Goal: Information Seeking & Learning: Learn about a topic

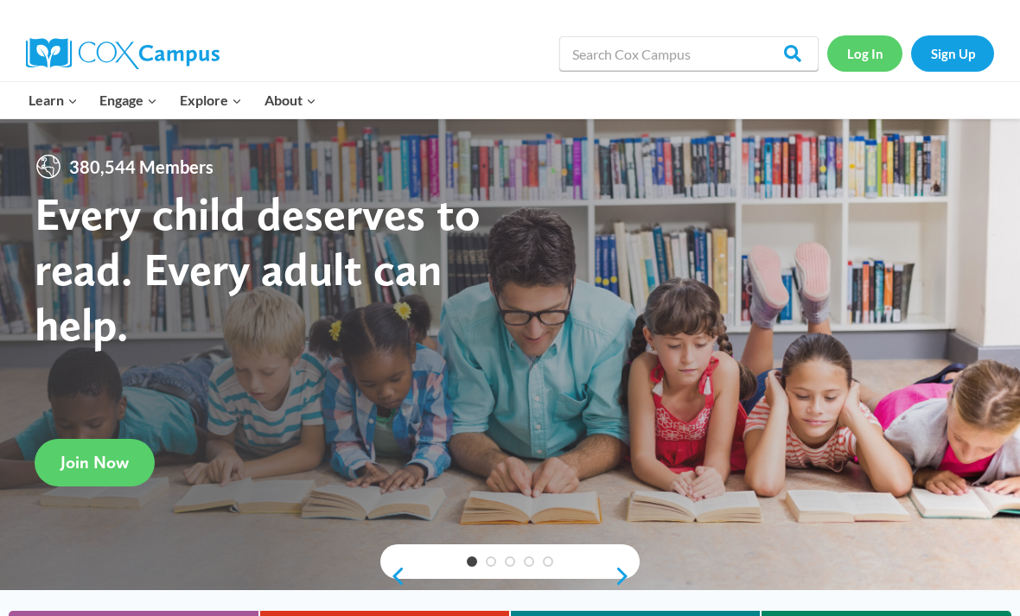
click at [868, 63] on link "Log In" at bounding box center [864, 52] width 75 height 35
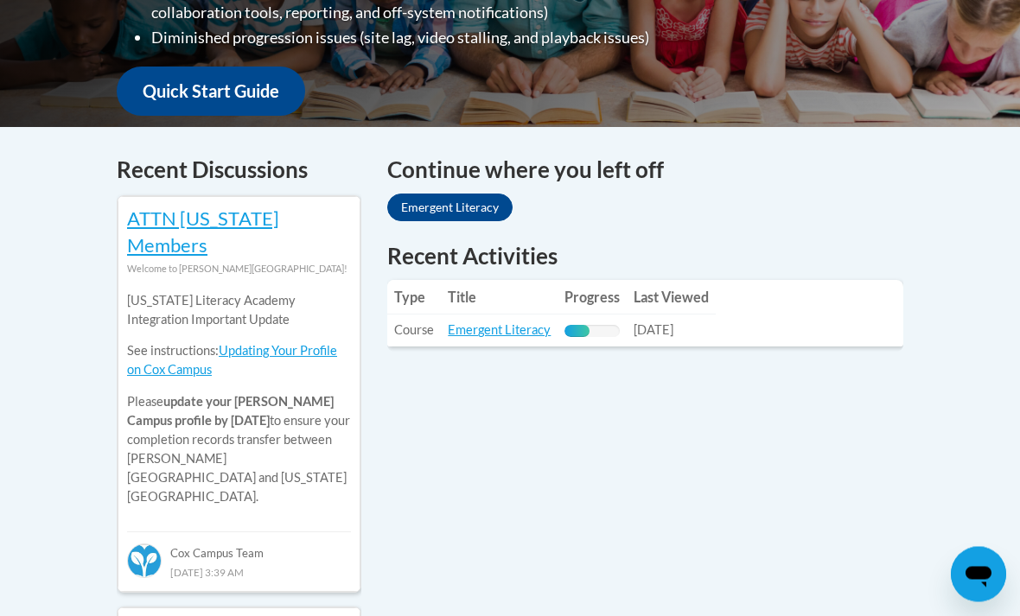
scroll to position [621, 0]
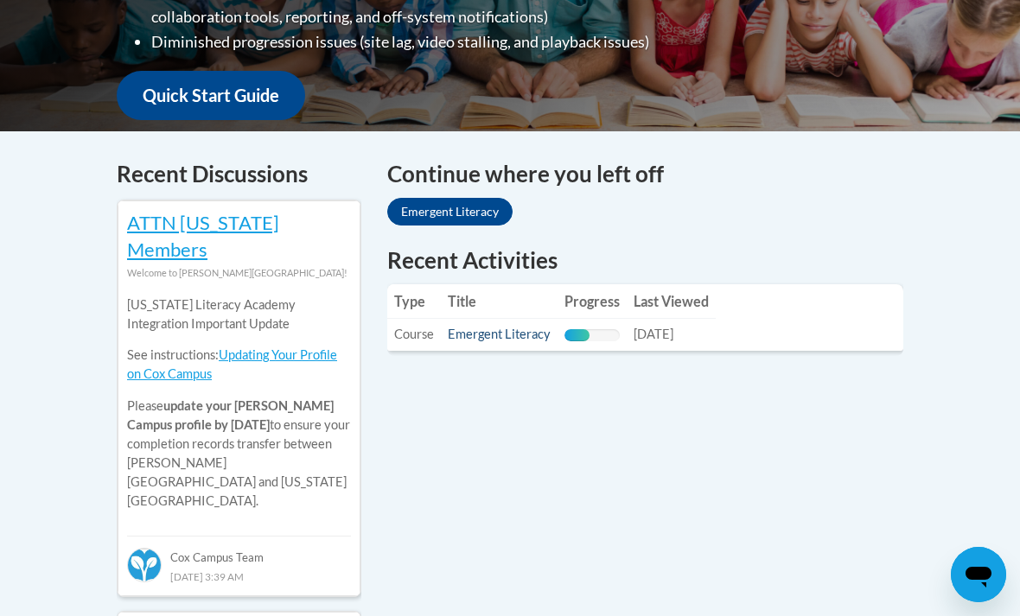
click at [515, 338] on link "Emergent Literacy" at bounding box center [499, 334] width 103 height 15
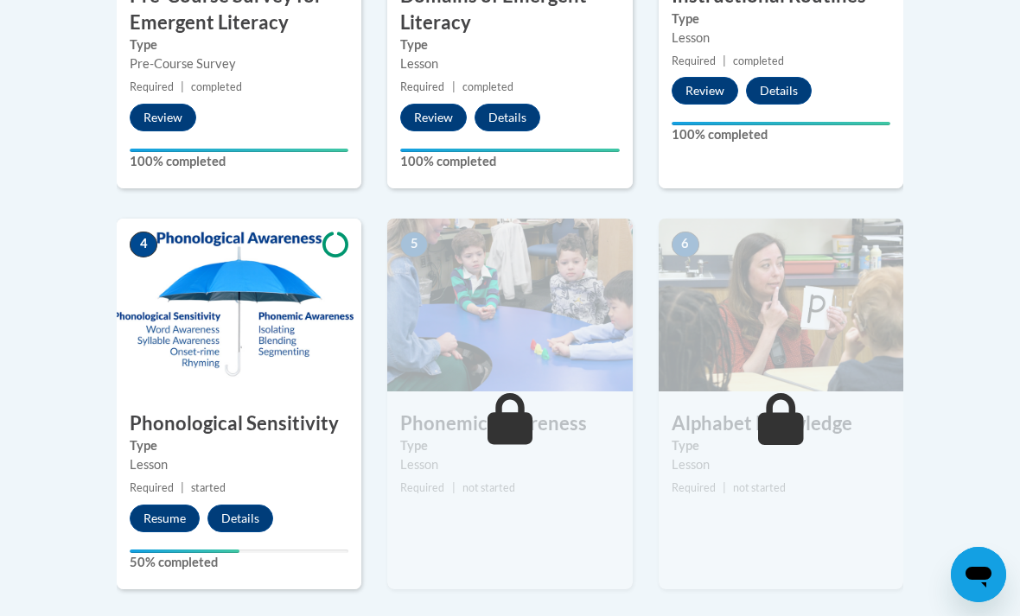
scroll to position [804, 0]
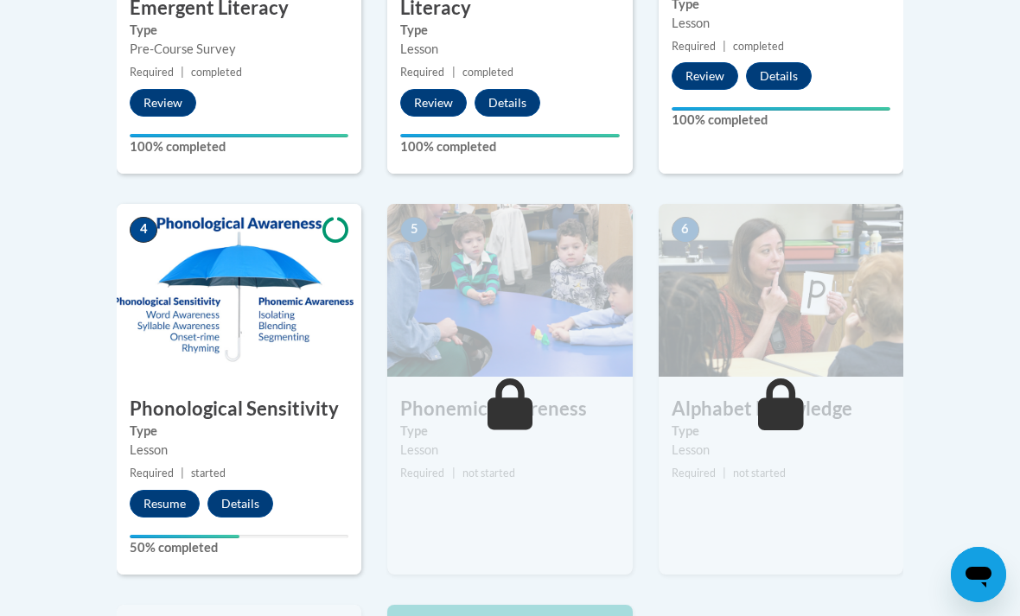
click at [272, 427] on label "Type" at bounding box center [239, 431] width 219 height 19
click at [160, 499] on button "Resume" at bounding box center [165, 504] width 70 height 28
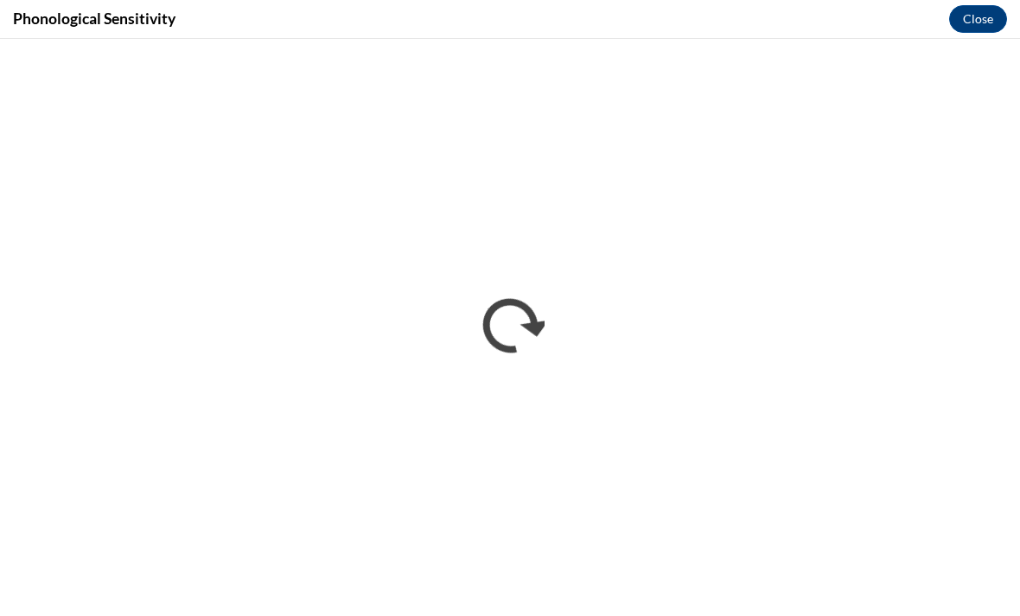
scroll to position [0, 0]
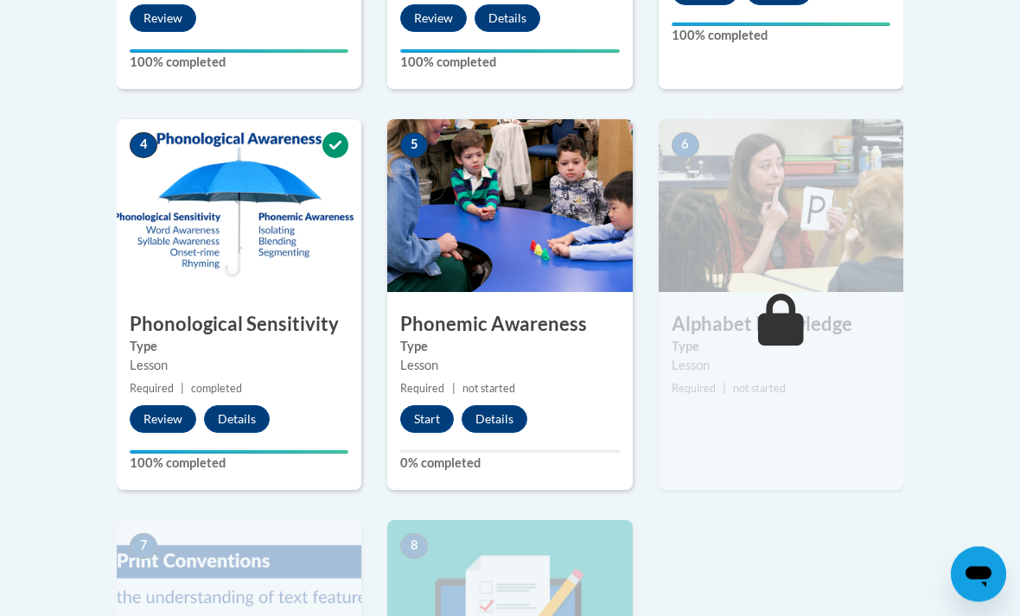
scroll to position [889, 0]
click at [420, 423] on button "Start" at bounding box center [427, 419] width 54 height 28
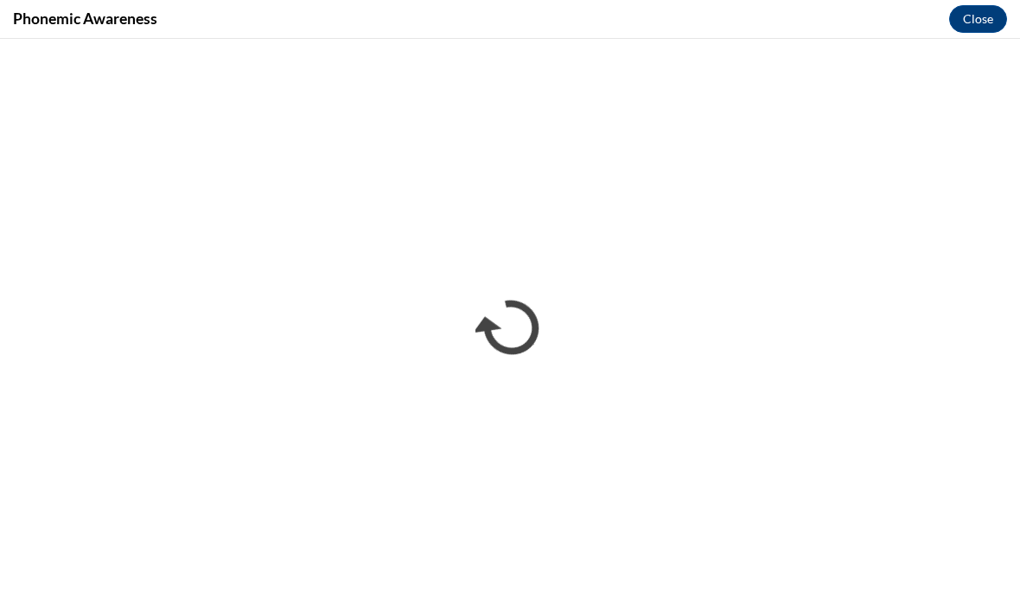
scroll to position [0, 0]
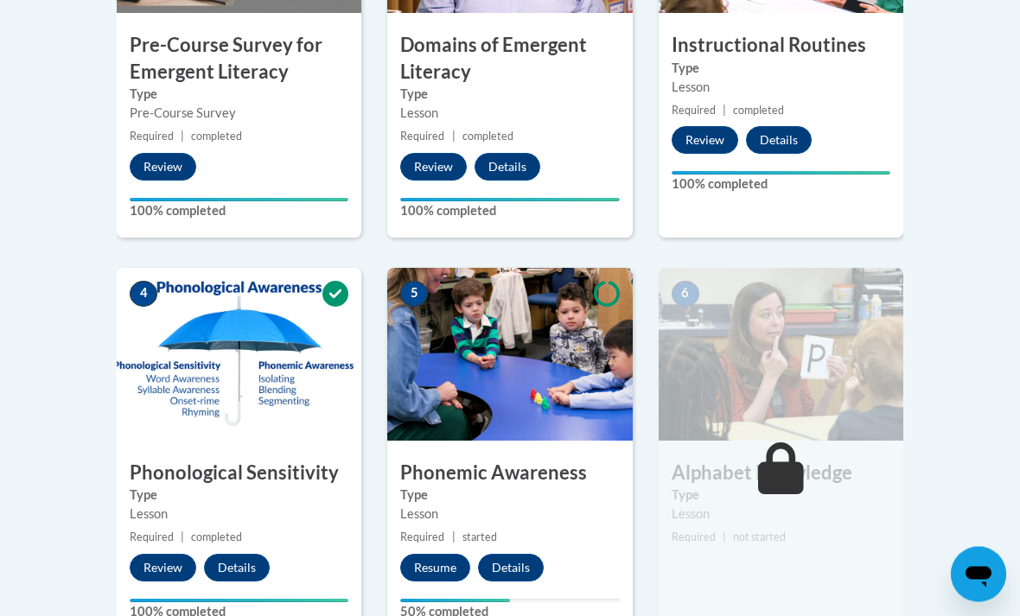
scroll to position [726, 0]
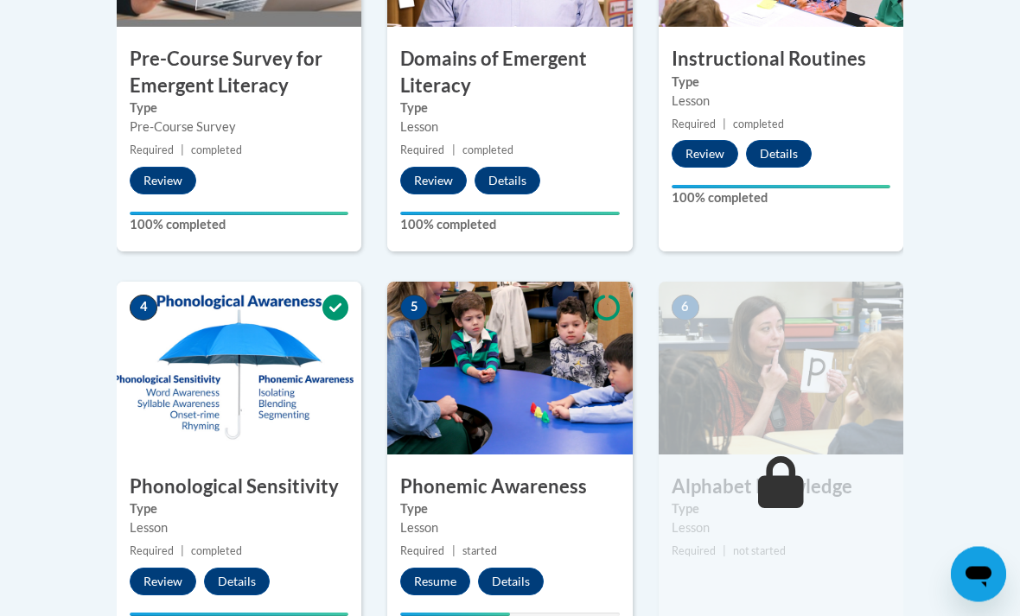
click at [539, 397] on img at bounding box center [509, 369] width 245 height 173
click at [444, 575] on button "Resume" at bounding box center [435, 582] width 70 height 28
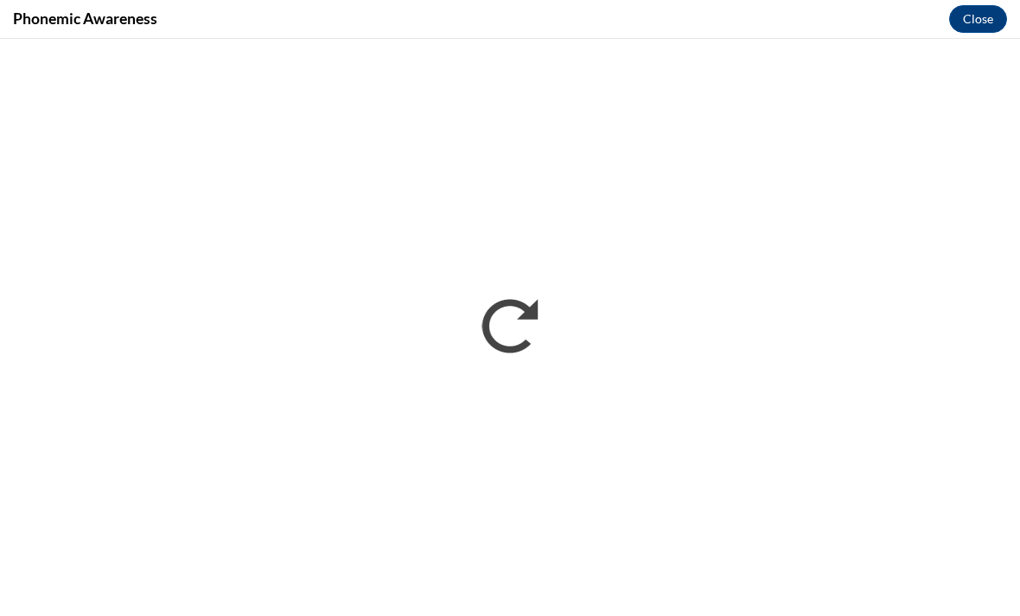
scroll to position [0, 0]
